Goal: Information Seeking & Learning: Find specific fact

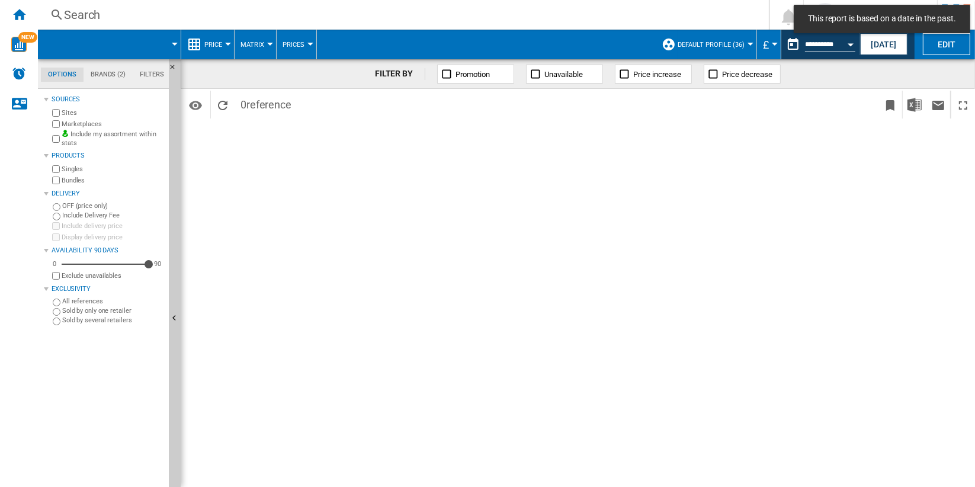
click at [82, 13] on div "Search" at bounding box center [401, 15] width 674 height 17
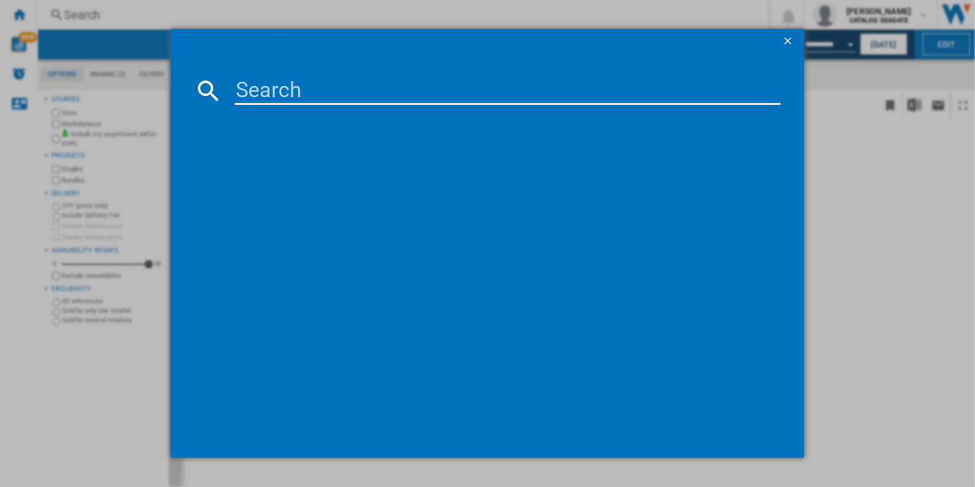
click at [360, 88] on input at bounding box center [508, 90] width 546 height 28
type input "RED Pro WD241"
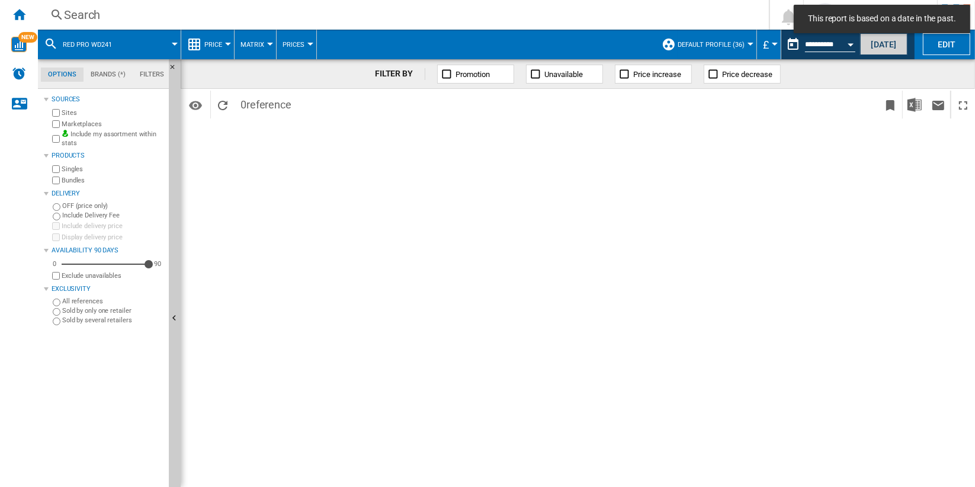
click at [876, 43] on button "[DATE]" at bounding box center [883, 44] width 47 height 22
click at [106, 9] on div "Search" at bounding box center [401, 15] width 674 height 17
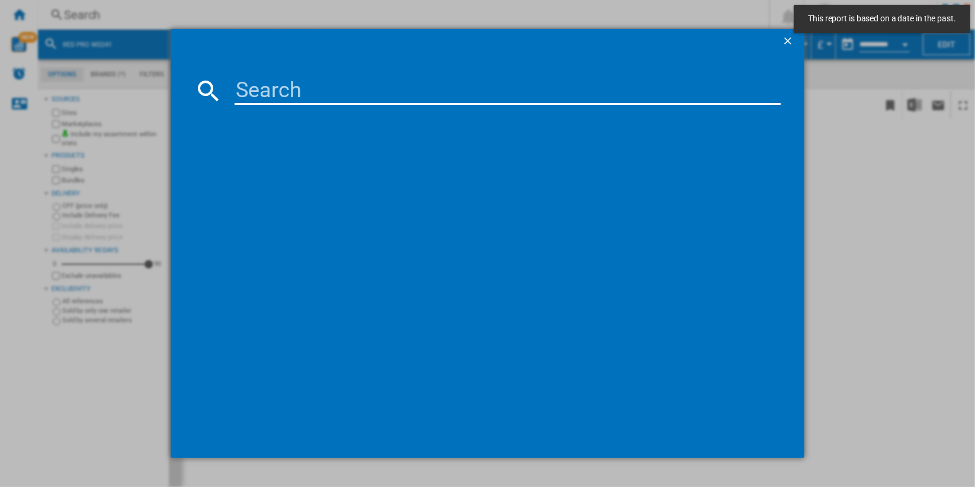
click at [366, 90] on input at bounding box center [508, 90] width 546 height 28
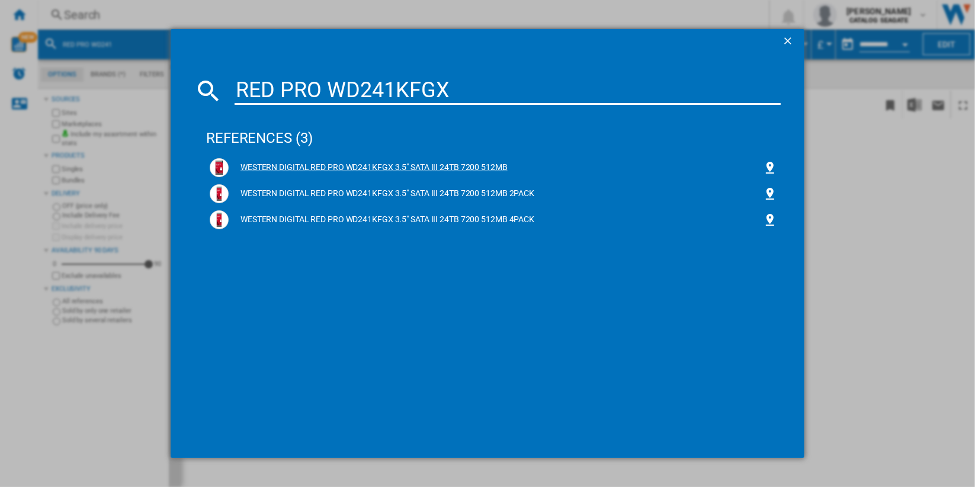
drag, startPoint x: 566, startPoint y: 222, endPoint x: 240, endPoint y: 165, distance: 331.4
click at [240, 165] on div "WESTERN DIGITAL RED PRO WD241KFGX 3.5" SATA III 24TB 7200 512MB WESTERN DIGITAL…" at bounding box center [493, 207] width 575 height 104
copy div "WESTERN DIGITAL RED PRO WD241KFGX 3.5" SATA III 24TB 7200 512MB WESTERN DIGITAL…"
click at [467, 84] on input "RED PRO WD241KFGX" at bounding box center [508, 90] width 546 height 28
paste input "WESTERN DIGITAL RED PRO WD241KFGX 3.5" SATA III 24TB 7200 512MB"
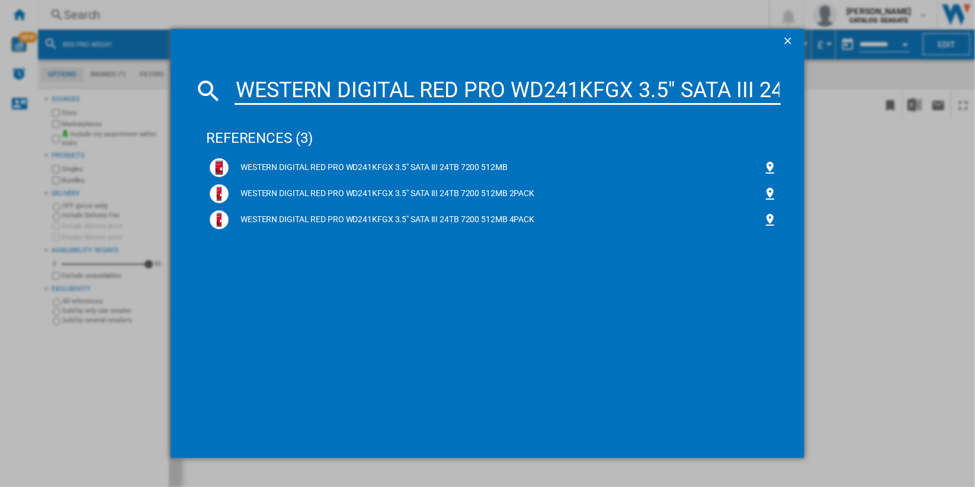
scroll to position [0, 156]
type input "WESTERN DIGITAL RED PRO WD241KFGX 3.5" SATA III 24TB 7200 512MB"
click at [502, 168] on div "WESTERN DIGITAL RED PRO WD241KFGX 3.5" SATA III 24TB 7200 512MB" at bounding box center [496, 168] width 534 height 12
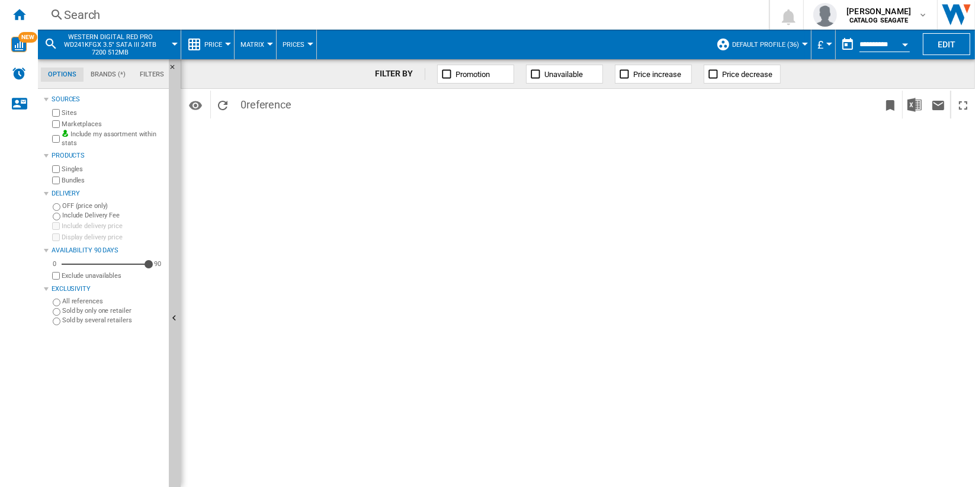
click at [779, 46] on span "Default profile (36)" at bounding box center [765, 45] width 67 height 8
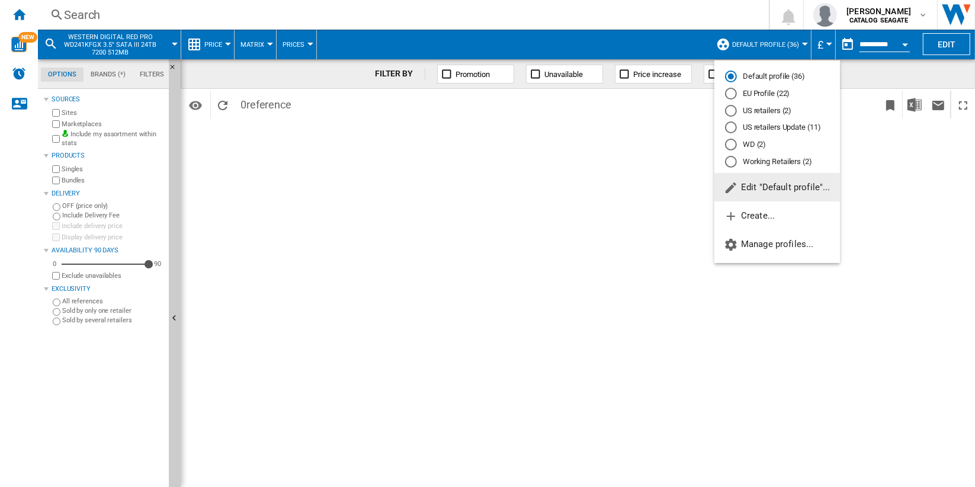
click at [887, 208] on md-backdrop at bounding box center [487, 243] width 975 height 487
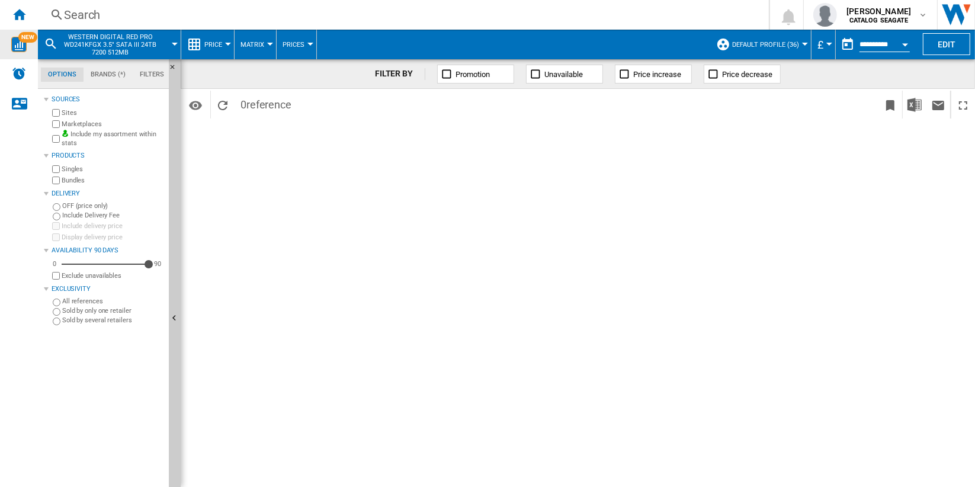
click at [28, 45] on div "NEW" at bounding box center [19, 44] width 38 height 15
click at [111, 12] on div "Search" at bounding box center [401, 15] width 674 height 17
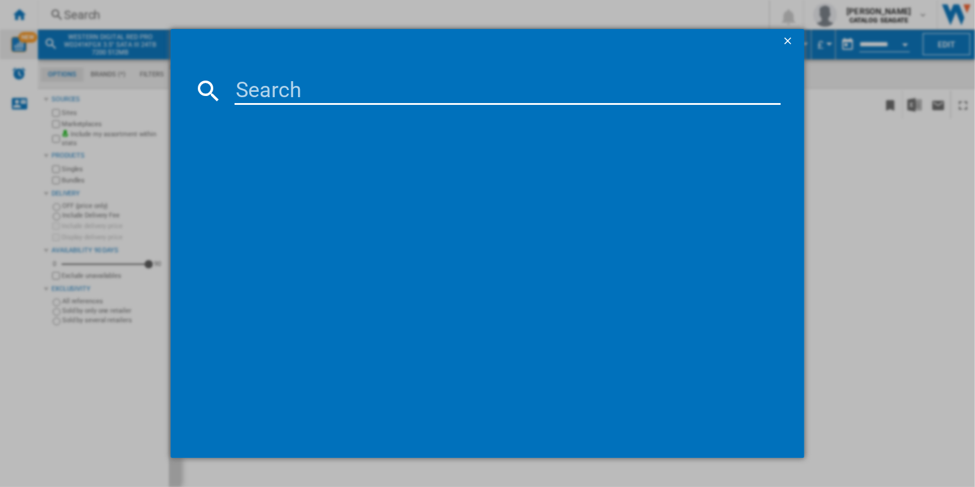
click at [357, 95] on input at bounding box center [508, 90] width 546 height 28
paste input "WESTERN DIGITAL RED PRO WD241KFGX 3.5" SATA III 24TB 7200 512MB 4PACK"
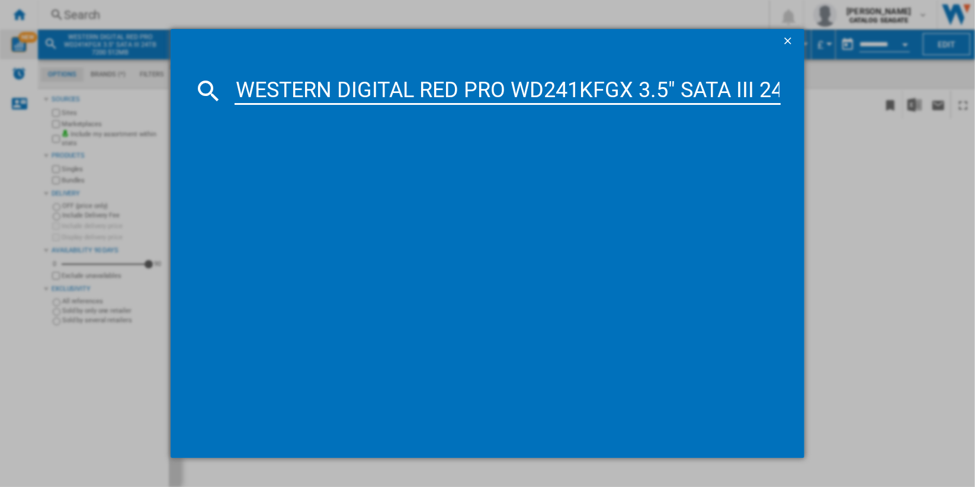
scroll to position [0, 226]
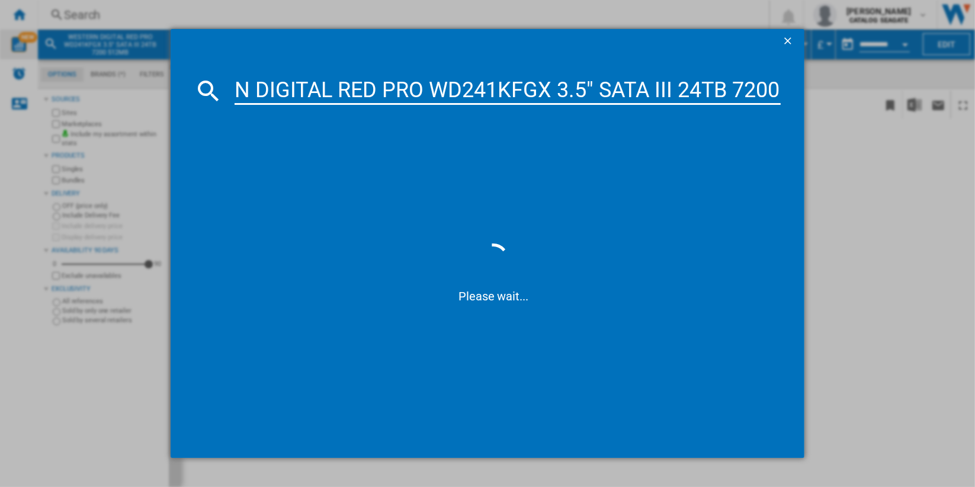
type input "WESTERN DIGITAL RED PRO WD241KFGX 3.5" SATA III 24TB 720"
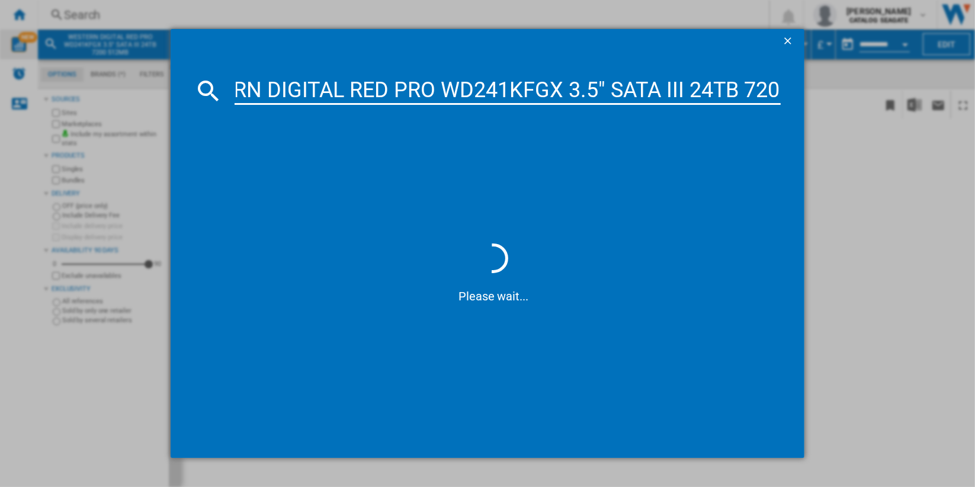
scroll to position [0, 71]
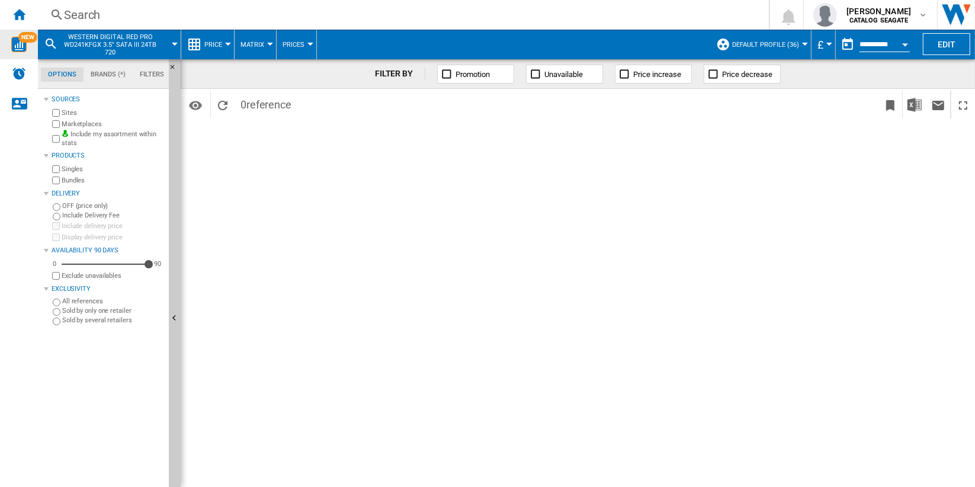
click at [790, 44] on span "Default profile (36)" at bounding box center [765, 45] width 67 height 8
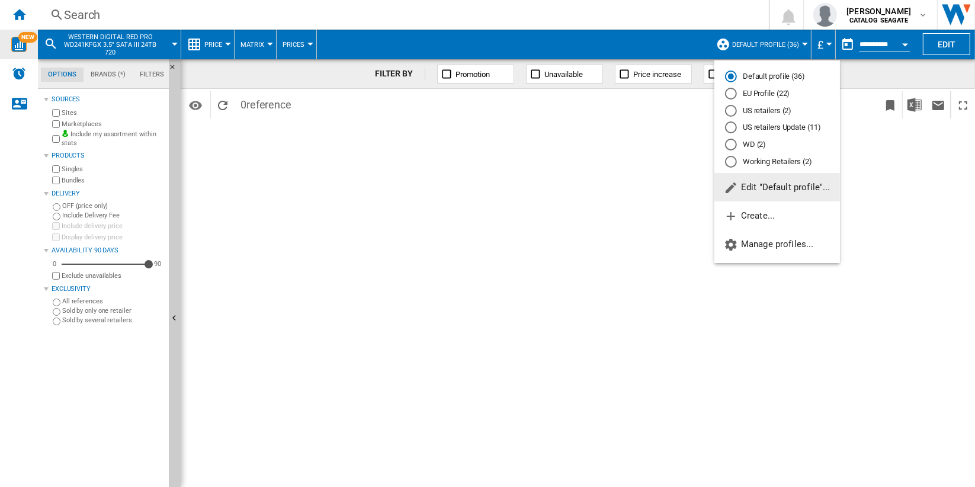
click at [792, 183] on span "Edit "Default profile"..." at bounding box center [777, 187] width 107 height 11
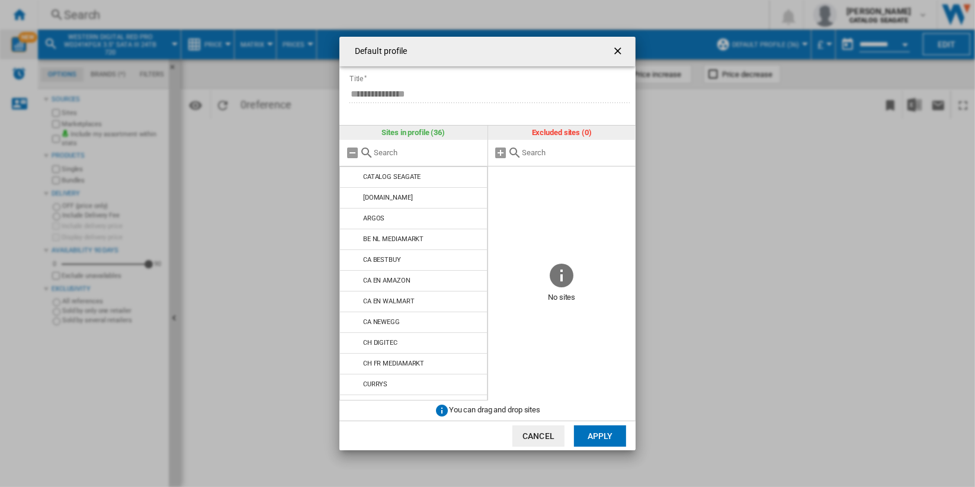
click at [725, 134] on div "**********" at bounding box center [487, 243] width 975 height 487
click at [614, 47] on ng-md-icon "getI18NText('BUTTONS.CLOSE_DIALOG')" at bounding box center [619, 52] width 14 height 14
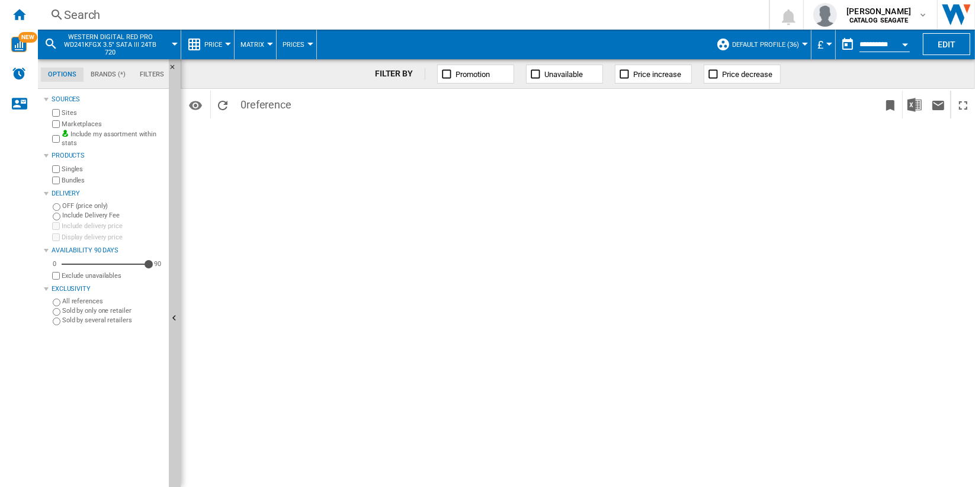
click at [93, 14] on div "Search" at bounding box center [401, 15] width 674 height 17
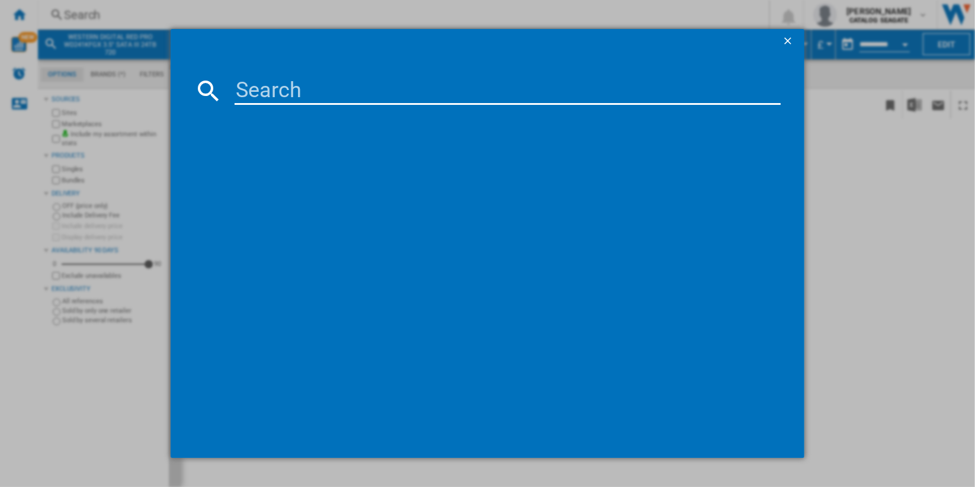
click at [371, 82] on input at bounding box center [508, 90] width 546 height 28
paste input "WESTERN DIGITAL RED PRO WD241KFGX 3.5" SATA III 24TB 7200 512MB 4PACK"
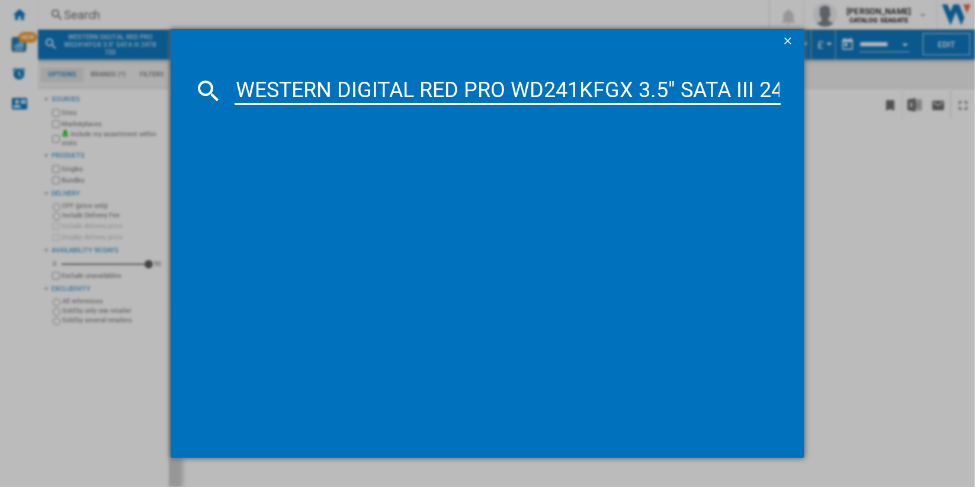
scroll to position [0, 226]
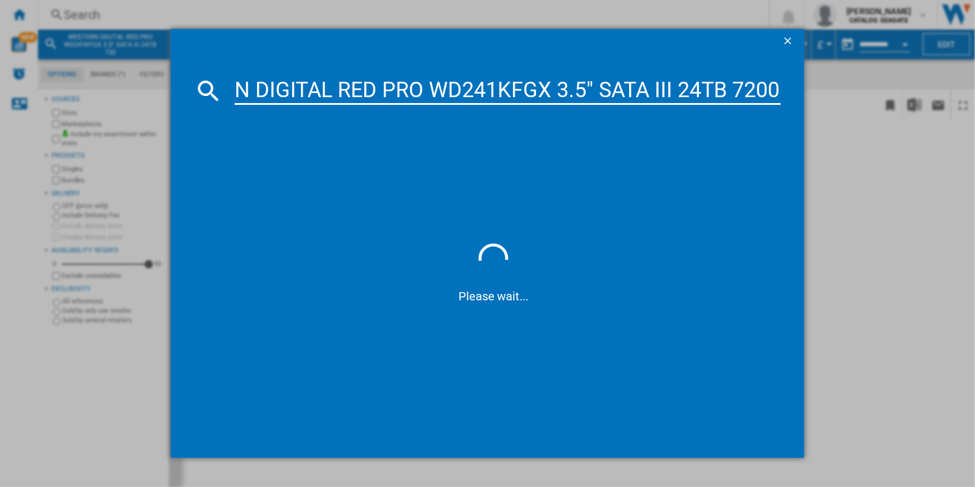
type input "WESTERN DIGITAL RED PRO WD241KFGX 3.5" SATA III 24TB 7200"
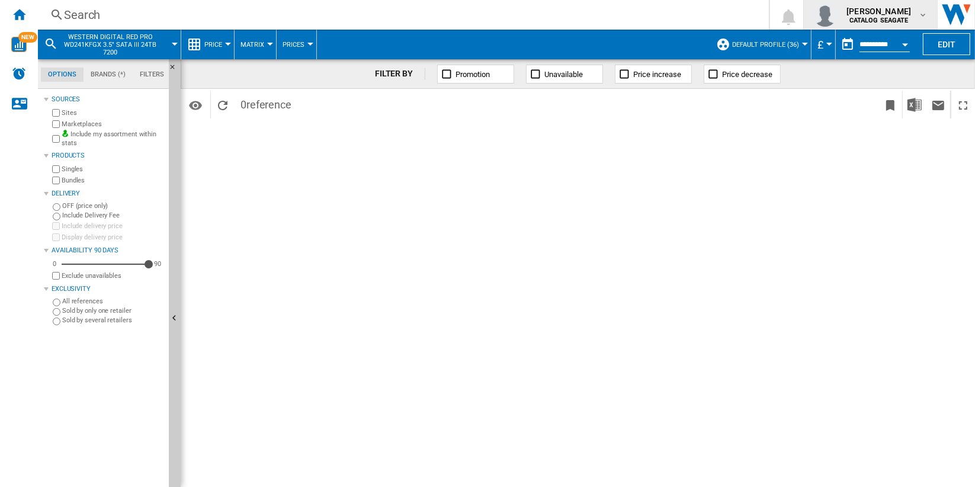
click at [907, 13] on span "[PERSON_NAME]" at bounding box center [879, 11] width 65 height 12
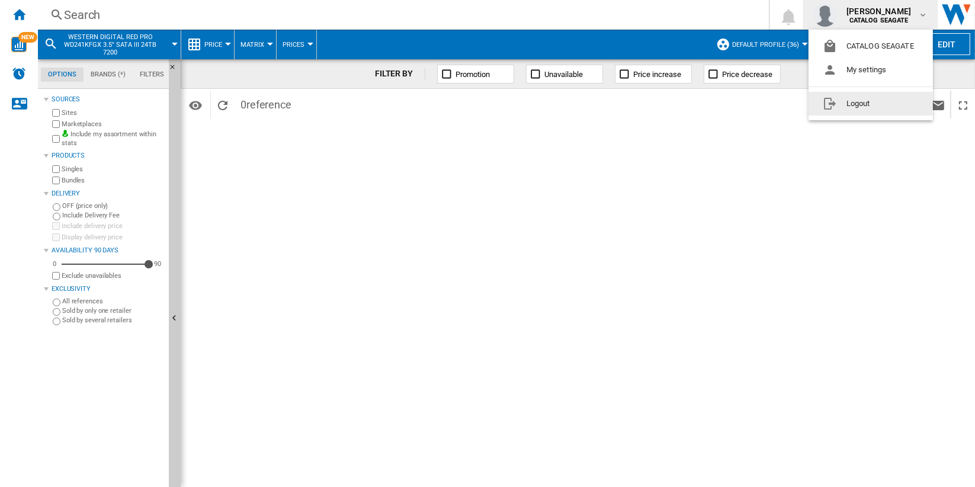
click at [884, 105] on button "Logout" at bounding box center [871, 104] width 124 height 24
